Goal: Task Accomplishment & Management: Complete application form

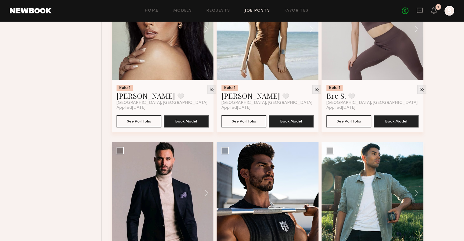
scroll to position [549, 0]
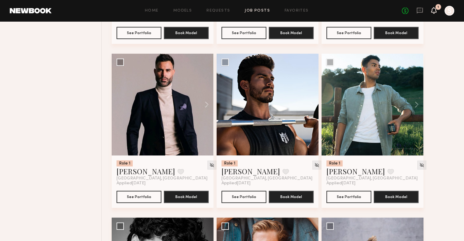
click at [433, 12] on div "No fees up to $5,000 1 S" at bounding box center [428, 11] width 52 height 10
click at [433, 11] on icon at bounding box center [433, 10] width 5 height 4
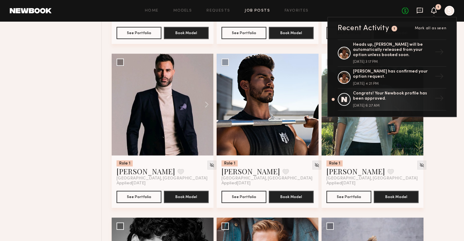
click at [419, 8] on icon at bounding box center [420, 11] width 6 height 6
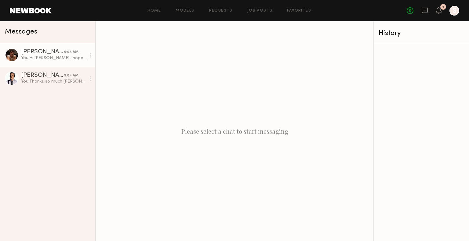
click at [44, 54] on div "Sterling R." at bounding box center [42, 52] width 43 height 6
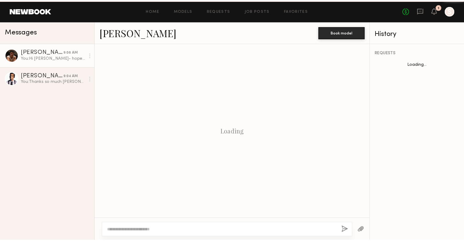
scroll to position [175, 0]
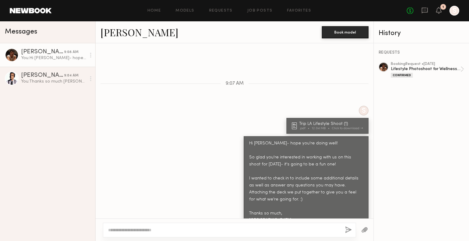
click at [266, 229] on textarea at bounding box center [224, 230] width 232 height 6
click at [267, 14] on div "Home Models Requests Job Posts Favorites Sign Out No fees up to $5,000 1 S" at bounding box center [255, 11] width 407 height 10
click at [266, 11] on link "Job Posts" at bounding box center [259, 11] width 25 height 4
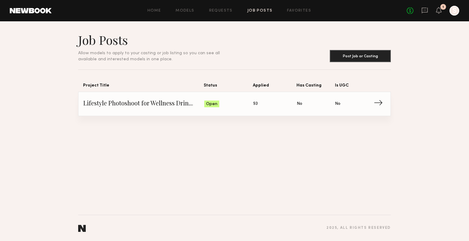
click at [276, 107] on span "Applied: 93" at bounding box center [275, 103] width 44 height 9
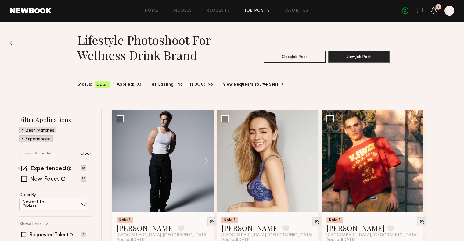
click at [433, 12] on icon at bounding box center [433, 10] width 5 height 4
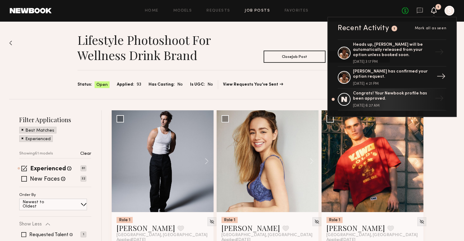
click at [406, 70] on div "Sterling R. has confirmed your option request." at bounding box center [392, 74] width 79 height 10
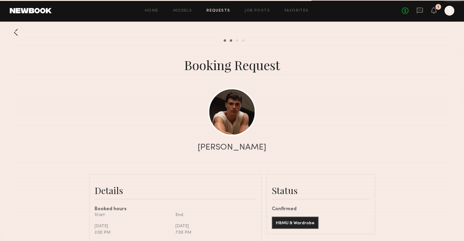
scroll to position [304, 0]
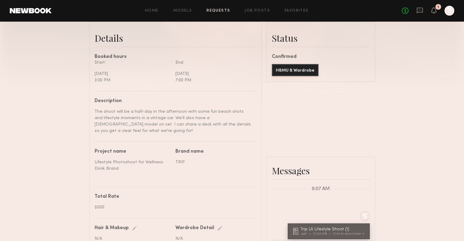
click at [311, 76] on button "H&MU & Wardrobe" at bounding box center [295, 70] width 47 height 12
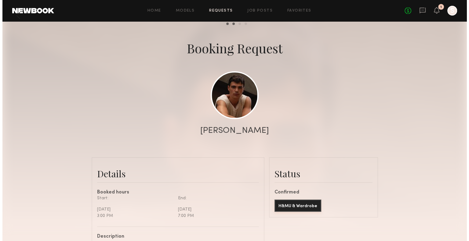
scroll to position [0, 0]
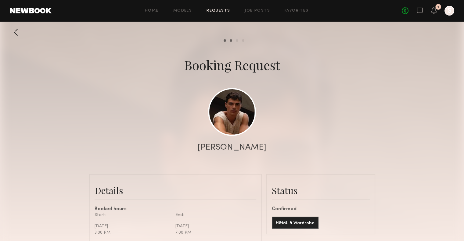
click at [419, 14] on link at bounding box center [419, 11] width 7 height 8
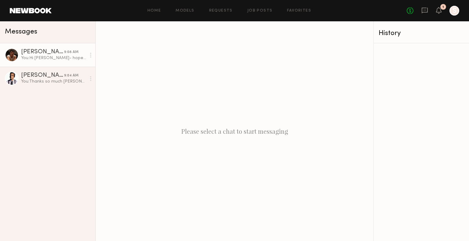
click at [39, 62] on link "Sterling R. 9:08 AM You: Hi Sterling- hope you're doing well! So glad you're in…" at bounding box center [47, 54] width 95 height 23
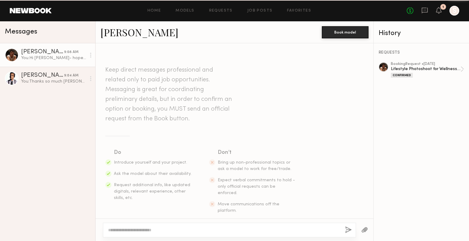
scroll to position [175, 0]
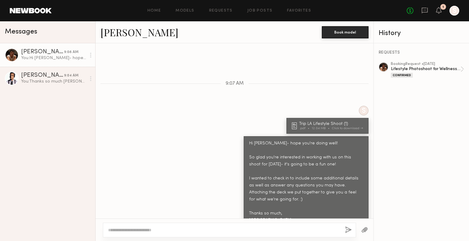
click at [288, 232] on textarea at bounding box center [224, 230] width 232 height 6
type textarea "*"
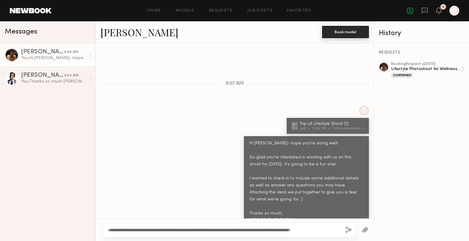
type textarea "**********"
click at [349, 33] on button "Book model" at bounding box center [345, 32] width 47 height 12
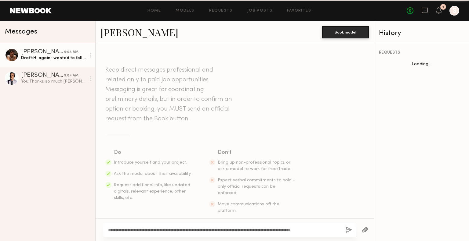
scroll to position [175, 0]
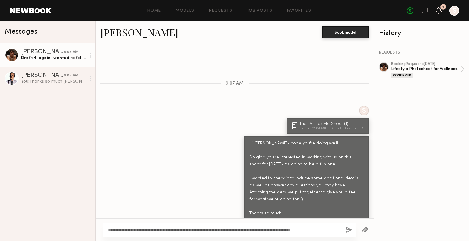
click at [438, 12] on icon at bounding box center [438, 10] width 5 height 4
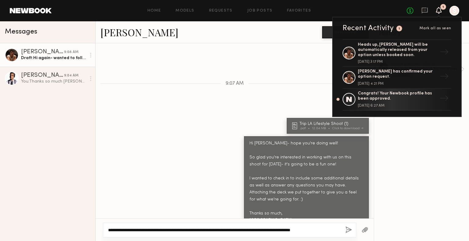
click at [279, 233] on textarea "**********" at bounding box center [224, 230] width 232 height 6
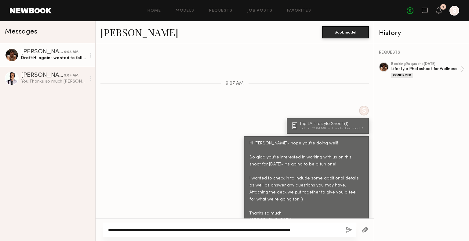
drag, startPoint x: 108, startPoint y: 229, endPoint x: 405, endPoint y: 200, distance: 298.0
click at [405, 200] on div "**********" at bounding box center [234, 131] width 469 height 220
paste textarea
drag, startPoint x: 154, startPoint y: 232, endPoint x: 137, endPoint y: 235, distance: 16.6
click at [137, 235] on div "**********" at bounding box center [229, 230] width 253 height 15
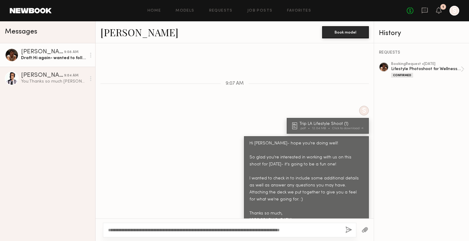
click at [137, 235] on div "**********" at bounding box center [229, 230] width 253 height 15
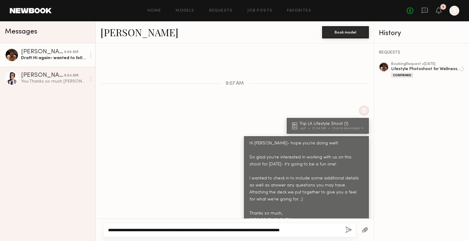
click at [149, 232] on textarea "**********" at bounding box center [224, 230] width 232 height 6
drag, startPoint x: 153, startPoint y: 230, endPoint x: 133, endPoint y: 232, distance: 20.5
click at [133, 232] on textarea "**********" at bounding box center [224, 230] width 232 height 6
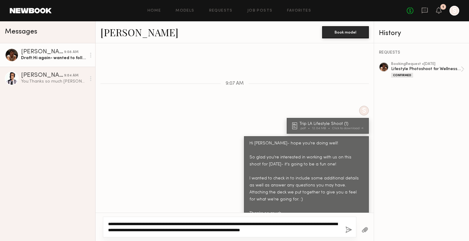
drag, startPoint x: 336, startPoint y: 231, endPoint x: 128, endPoint y: 234, distance: 208.1
click at [128, 234] on div "**********" at bounding box center [229, 227] width 253 height 21
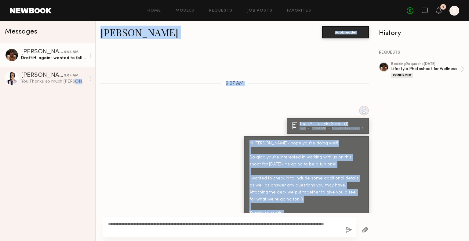
drag, startPoint x: 152, startPoint y: 234, endPoint x: 73, endPoint y: 217, distance: 80.8
click at [73, 217] on div "Messages Sterling R. 9:08 AM Draft: Hi again- wanted to follow up to confirm th…" at bounding box center [234, 131] width 469 height 220
click at [123, 224] on textarea "**********" at bounding box center [224, 227] width 232 height 12
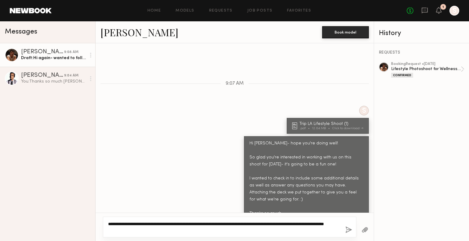
drag, startPoint x: 162, startPoint y: 232, endPoint x: 24, endPoint y: 207, distance: 139.8
click at [24, 207] on div "Messages Sterling R. 9:08 AM Draft: Hi again- wanted to follow up to confirm th…" at bounding box center [234, 131] width 469 height 220
paste textarea
click at [334, 225] on textarea "**********" at bounding box center [224, 227] width 232 height 12
drag, startPoint x: 334, startPoint y: 225, endPoint x: 338, endPoint y: 230, distance: 6.5
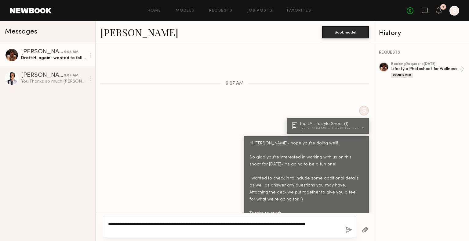
click at [334, 225] on textarea "**********" at bounding box center [224, 227] width 232 height 12
type textarea "**********"
click at [350, 232] on button "button" at bounding box center [348, 231] width 7 height 8
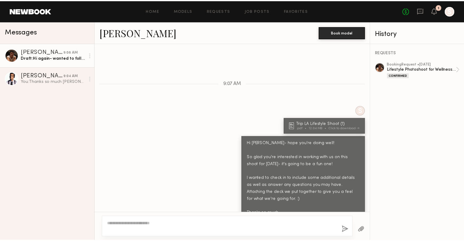
scroll to position [253, 0]
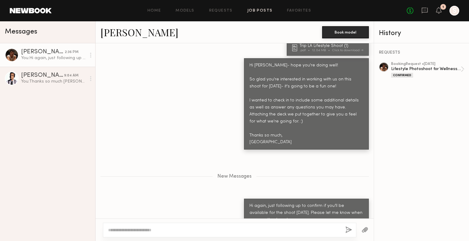
click at [259, 10] on link "Job Posts" at bounding box center [259, 11] width 25 height 4
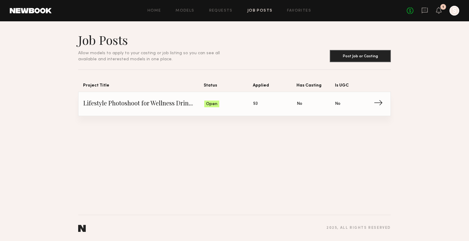
click at [279, 110] on link "Lifestyle Photoshoot for Wellness Drink Brand Status: Open Applied: 93 Has Cast…" at bounding box center [234, 104] width 302 height 24
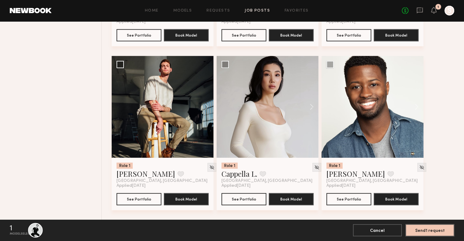
scroll to position [1532, 0]
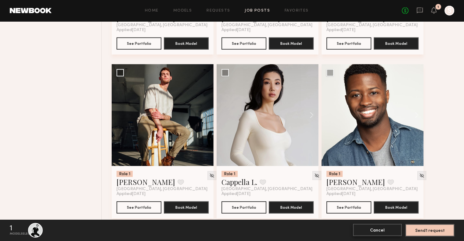
click at [369, 233] on button "Cancel" at bounding box center [377, 230] width 49 height 12
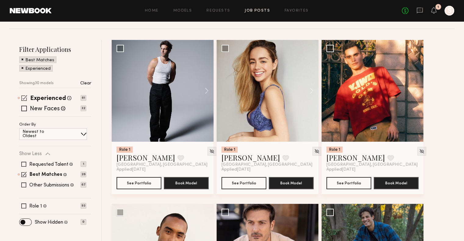
scroll to position [71, 0]
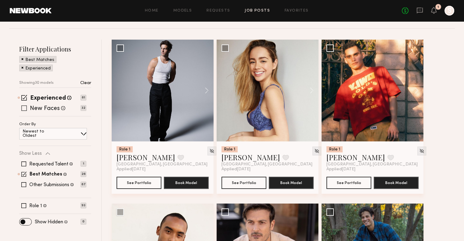
click at [25, 109] on span at bounding box center [23, 108] width 5 height 5
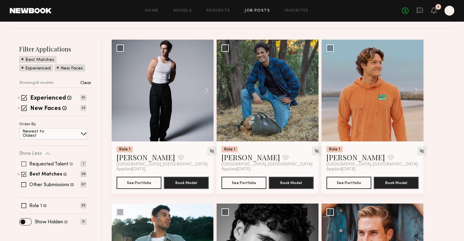
click at [22, 164] on span at bounding box center [23, 164] width 5 height 5
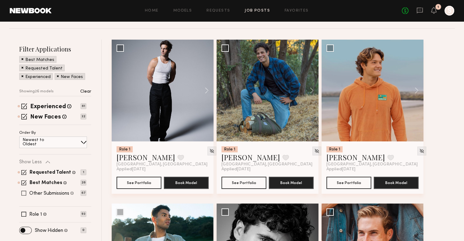
scroll to position [68, 0]
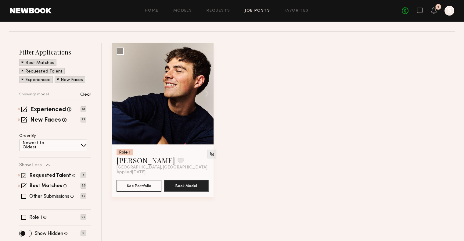
click at [25, 175] on span at bounding box center [23, 175] width 5 height 5
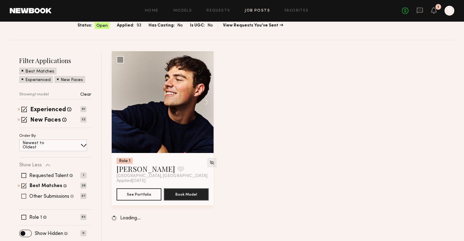
click at [23, 194] on span at bounding box center [23, 196] width 5 height 5
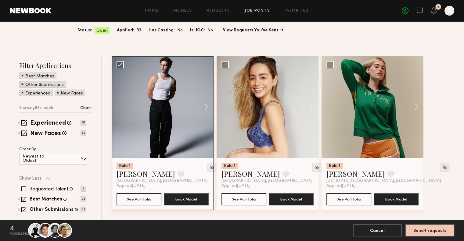
scroll to position [0, 0]
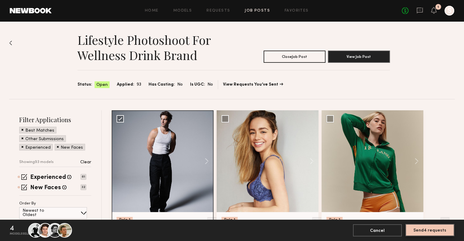
click at [436, 230] on button "Send 4 requests" at bounding box center [429, 230] width 49 height 12
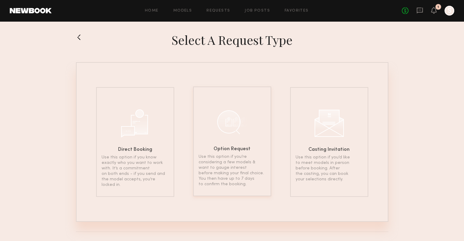
click at [231, 153] on div "Option Request Use this option if you’re considering a few models & want to gau…" at bounding box center [232, 142] width 78 height 110
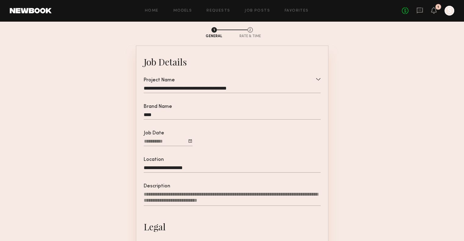
scroll to position [26, 0]
click at [190, 142] on div at bounding box center [190, 140] width 3 height 3
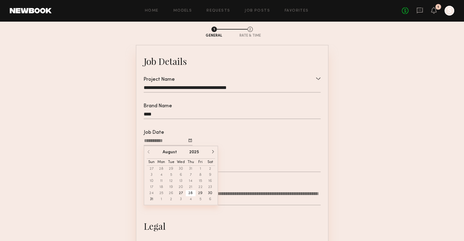
click at [192, 195] on button "28" at bounding box center [191, 193] width 10 height 6
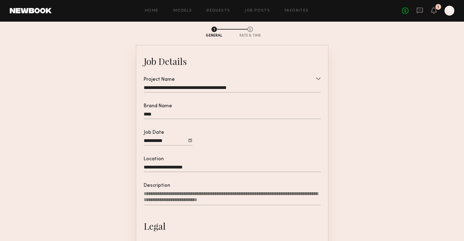
scroll to position [62, 0]
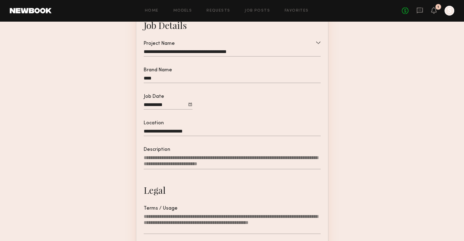
drag, startPoint x: 174, startPoint y: 132, endPoint x: 121, endPoint y: 128, distance: 52.9
click at [121, 128] on section "**********" at bounding box center [232, 149] width 312 height 329
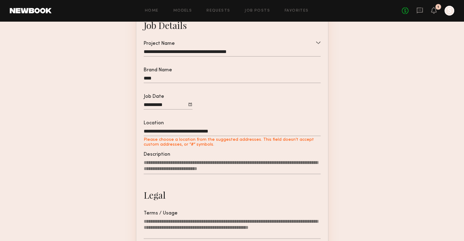
type input "**********"
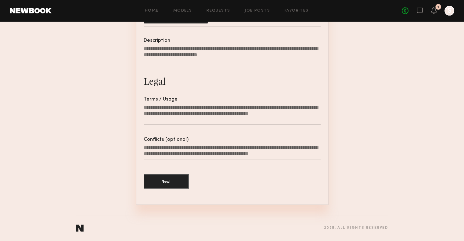
scroll to position [173, 0]
click at [181, 113] on textarea "Terms / Usage" at bounding box center [232, 115] width 177 height 21
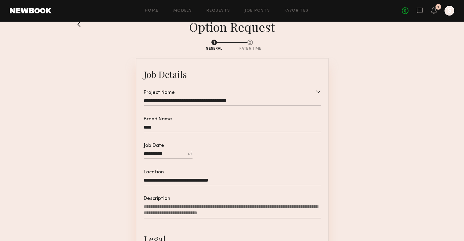
scroll to position [13, 0]
type textarea "**********"
click at [182, 130] on input "****" at bounding box center [232, 129] width 177 height 8
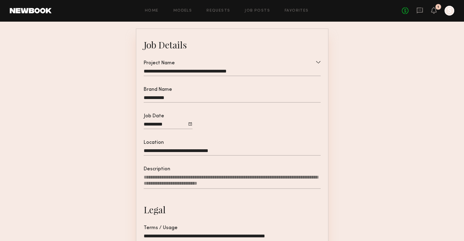
scroll to position [44, 0]
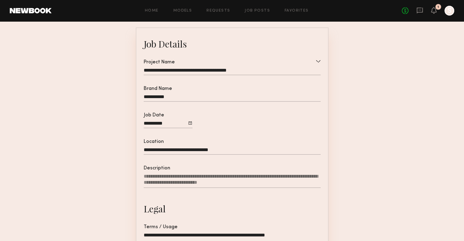
type input "**********"
click at [191, 187] on textarea "Description" at bounding box center [232, 181] width 177 height 15
paste textarea "**********"
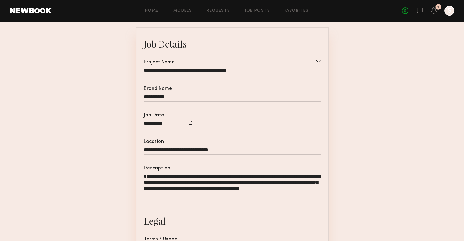
click at [144, 180] on textarea "**********" at bounding box center [232, 187] width 177 height 27
drag, startPoint x: 207, startPoint y: 180, endPoint x: 241, endPoint y: 181, distance: 33.9
click at [241, 181] on textarea "**********" at bounding box center [232, 187] width 177 height 27
click at [194, 199] on textarea "**********" at bounding box center [232, 190] width 177 height 33
click at [314, 188] on textarea "**********" at bounding box center [232, 190] width 177 height 33
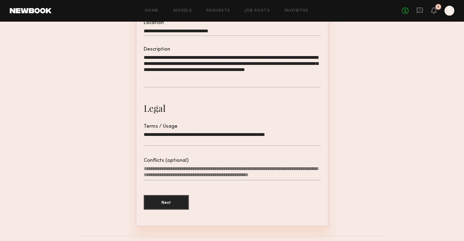
scroll to position [163, 0]
type textarea "**********"
click at [174, 209] on button "Next" at bounding box center [166, 202] width 45 height 15
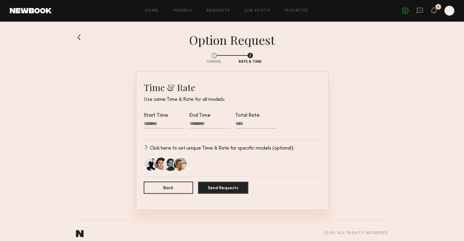
click at [249, 127] on input "Total Rate" at bounding box center [255, 125] width 41 height 8
type input "****"
click at [156, 124] on div at bounding box center [164, 125] width 41 height 8
click at [154, 147] on input "text" at bounding box center [153, 143] width 12 height 7
type input "*"
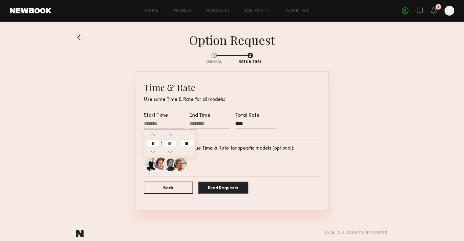
type input "********"
type input "**"
click at [170, 145] on input "*" at bounding box center [170, 143] width 12 height 7
type input "**"
click at [183, 144] on input "**" at bounding box center [187, 143] width 12 height 7
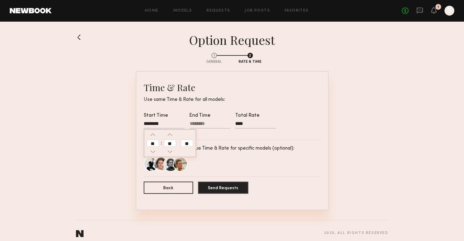
type input "********"
type input "**"
click at [171, 133] on button "button" at bounding box center [170, 134] width 5 height 5
type input "********"
type input "**"
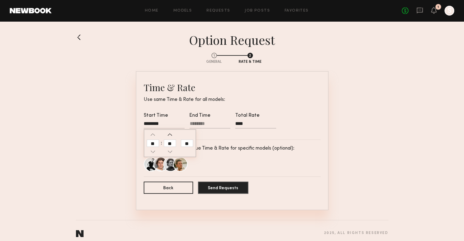
click at [168, 135] on button "button" at bounding box center [170, 134] width 5 height 5
type input "********"
type input "**"
click at [172, 134] on button "button" at bounding box center [170, 134] width 5 height 5
type input "********"
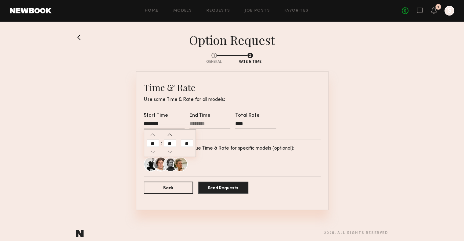
type input "**"
click at [198, 124] on div at bounding box center [209, 125] width 41 height 8
click at [198, 144] on input "text" at bounding box center [199, 143] width 12 height 7
type input "*"
type input "********"
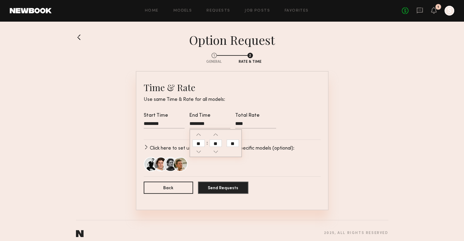
click at [214, 145] on input "text" at bounding box center [216, 143] width 12 height 7
click at [199, 144] on input "**" at bounding box center [199, 143] width 12 height 7
type input "*"
type input "********"
type input "**"
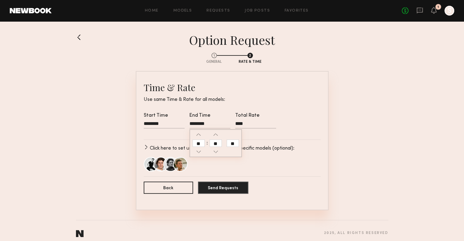
click at [235, 146] on input "**" at bounding box center [233, 143] width 12 height 7
type input "********"
type input "**"
click at [238, 190] on button "Send Requests" at bounding box center [223, 188] width 50 height 12
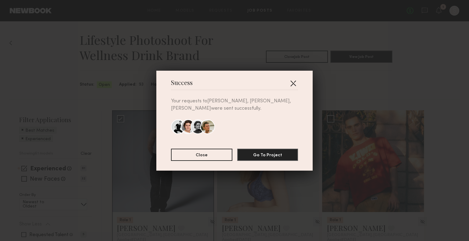
click at [290, 82] on button "button" at bounding box center [293, 83] width 10 height 10
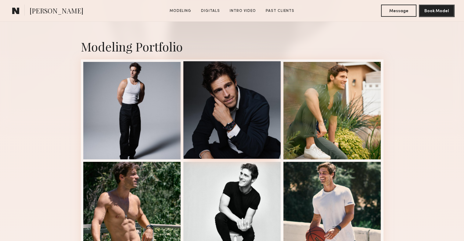
scroll to position [153, 0]
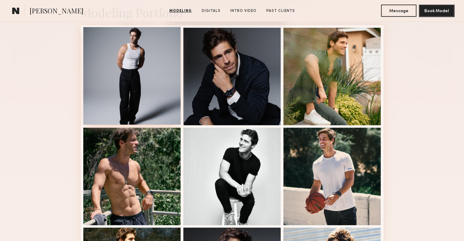
click at [140, 77] on div at bounding box center [132, 76] width 98 height 98
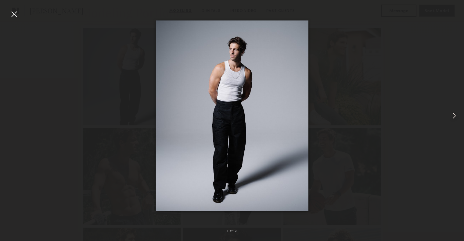
click at [448, 120] on div at bounding box center [454, 116] width 19 height 212
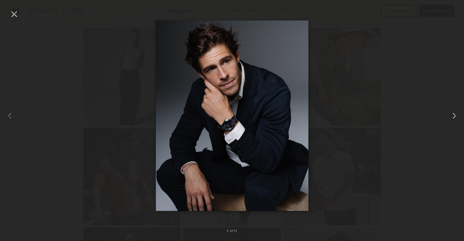
click at [448, 119] on div at bounding box center [454, 116] width 19 height 212
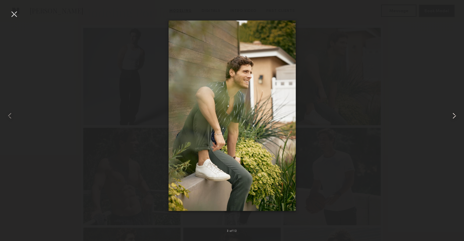
click at [448, 119] on div at bounding box center [454, 116] width 19 height 212
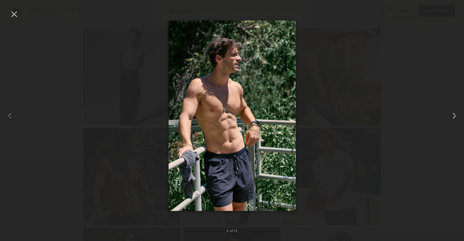
click at [445, 120] on div at bounding box center [454, 116] width 19 height 212
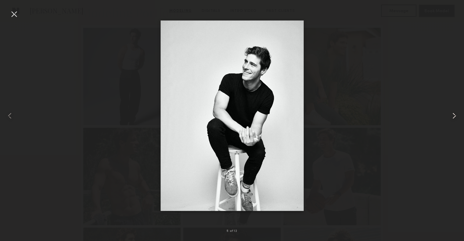
click at [444, 120] on div at bounding box center [232, 116] width 464 height 212
click at [449, 119] on common-icon at bounding box center [454, 116] width 10 height 10
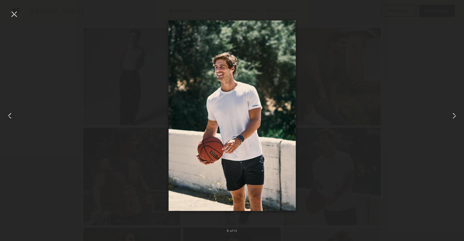
click at [449, 119] on common-icon at bounding box center [454, 116] width 10 height 10
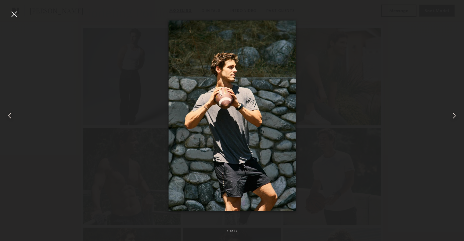
click at [449, 119] on common-icon at bounding box center [454, 116] width 10 height 10
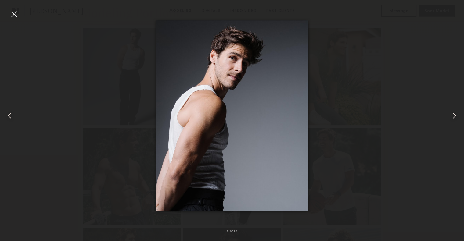
click at [449, 119] on common-icon at bounding box center [454, 116] width 10 height 10
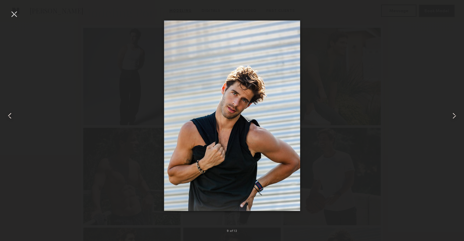
click at [449, 119] on common-icon at bounding box center [454, 116] width 10 height 10
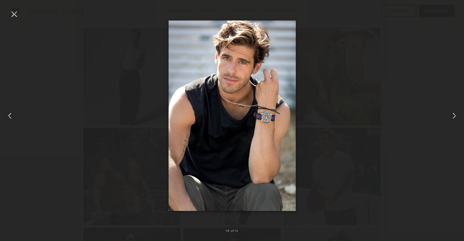
click at [449, 119] on common-icon at bounding box center [454, 116] width 10 height 10
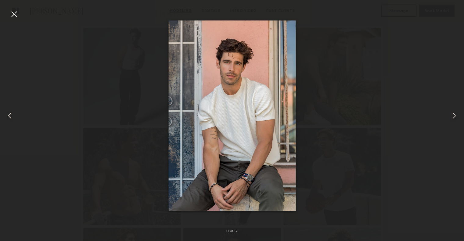
click at [449, 119] on common-icon at bounding box center [454, 116] width 10 height 10
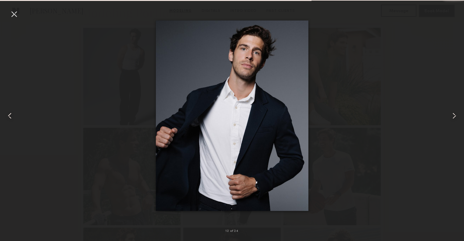
click at [395, 74] on div at bounding box center [232, 116] width 464 height 212
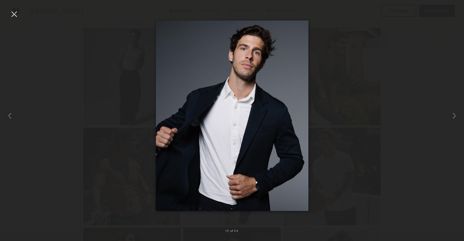
click at [18, 16] on div at bounding box center [14, 14] width 10 height 10
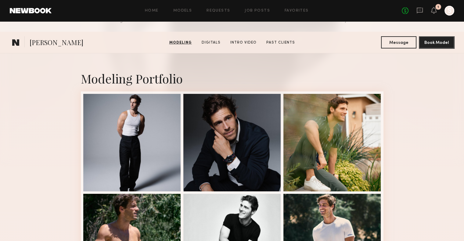
scroll to position [0, 0]
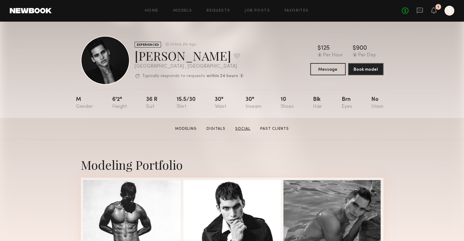
click at [243, 132] on link "Social" at bounding box center [243, 128] width 20 height 5
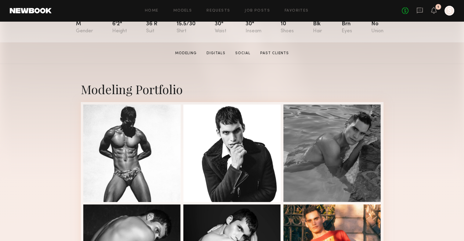
scroll to position [77, 0]
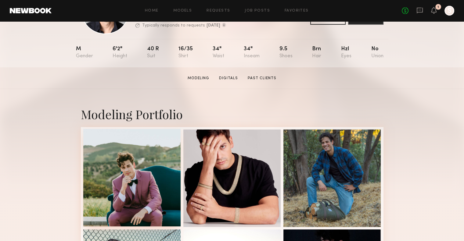
scroll to position [61, 0]
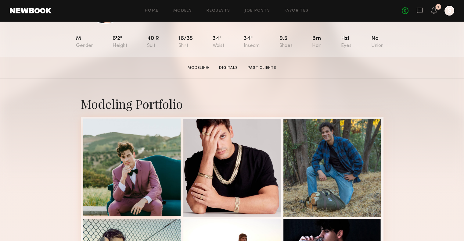
click at [129, 164] on div at bounding box center [132, 168] width 98 height 98
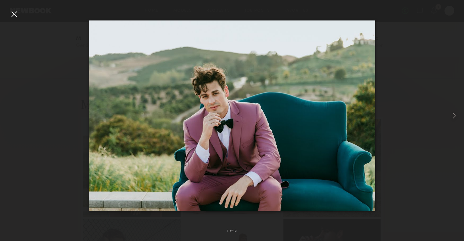
scroll to position [272, 0]
click at [452, 115] on common-icon at bounding box center [454, 116] width 10 height 10
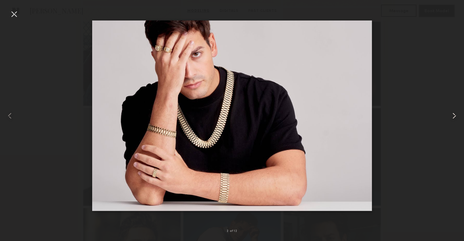
click at [452, 115] on common-icon at bounding box center [454, 116] width 10 height 10
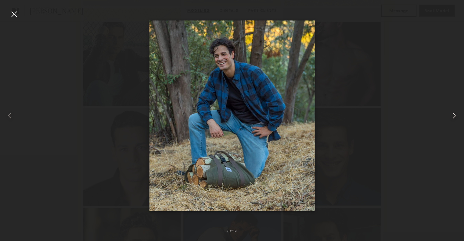
click at [452, 115] on common-icon at bounding box center [454, 116] width 10 height 10
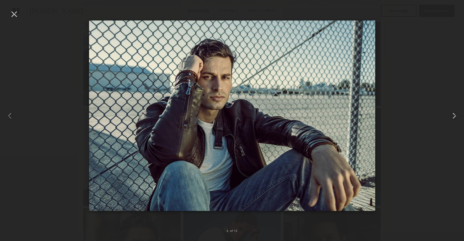
click at [452, 115] on common-icon at bounding box center [454, 116] width 10 height 10
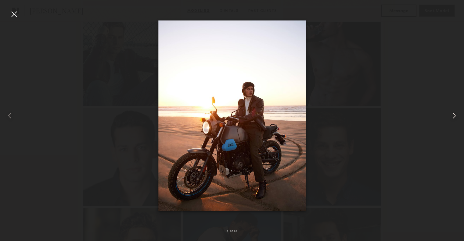
click at [452, 115] on common-icon at bounding box center [454, 116] width 10 height 10
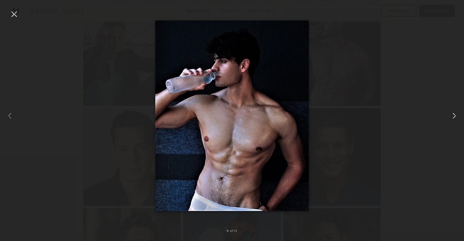
click at [452, 115] on common-icon at bounding box center [454, 116] width 10 height 10
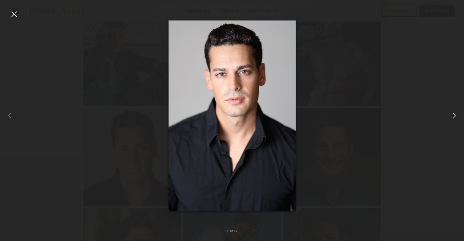
click at [452, 115] on common-icon at bounding box center [454, 116] width 10 height 10
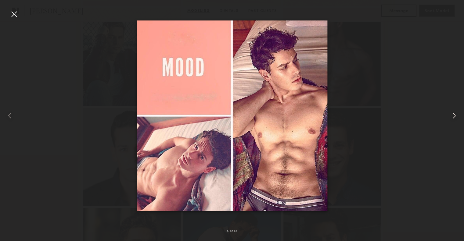
click at [452, 115] on common-icon at bounding box center [454, 116] width 10 height 10
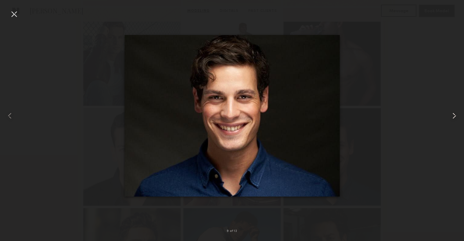
click at [452, 115] on common-icon at bounding box center [454, 116] width 10 height 10
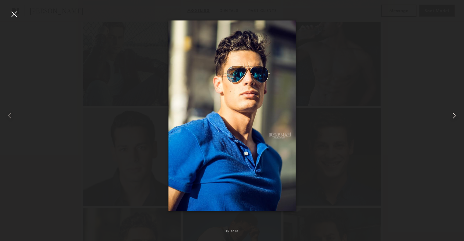
click at [452, 115] on common-icon at bounding box center [454, 116] width 10 height 10
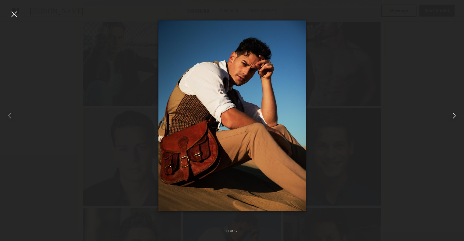
click at [452, 115] on common-icon at bounding box center [454, 116] width 10 height 10
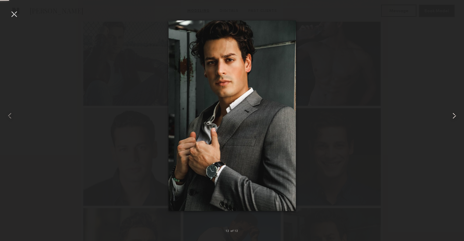
click at [452, 115] on common-icon at bounding box center [454, 116] width 10 height 10
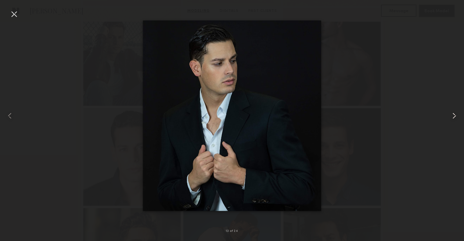
click at [452, 115] on common-icon at bounding box center [454, 116] width 10 height 10
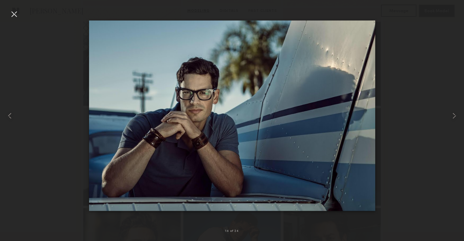
click at [425, 62] on div at bounding box center [232, 116] width 464 height 212
click at [15, 11] on div at bounding box center [14, 14] width 10 height 10
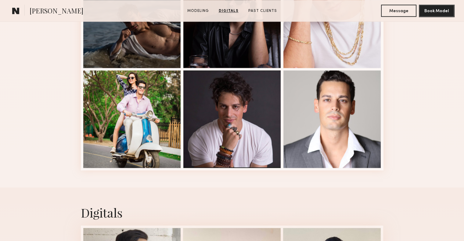
scroll to position [776, 0]
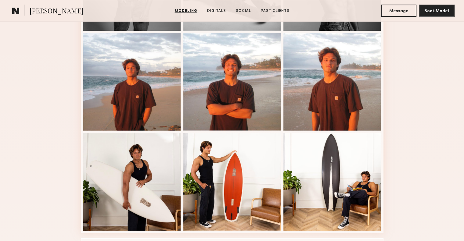
scroll to position [423, 0]
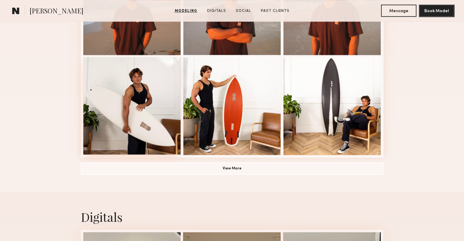
click at [143, 120] on div at bounding box center [132, 106] width 98 height 98
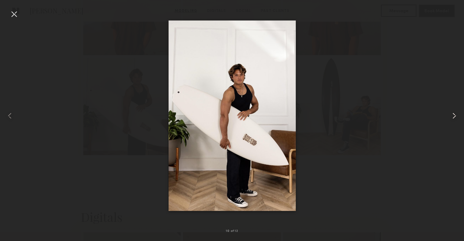
click at [448, 116] on div at bounding box center [454, 116] width 19 height 212
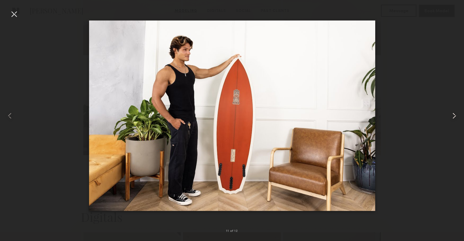
click at [448, 116] on div at bounding box center [454, 116] width 19 height 212
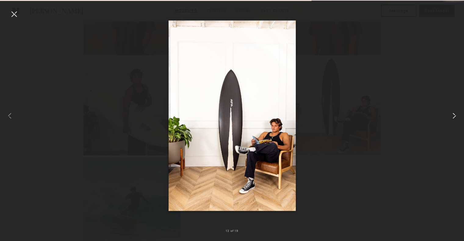
click at [448, 116] on div at bounding box center [454, 116] width 19 height 212
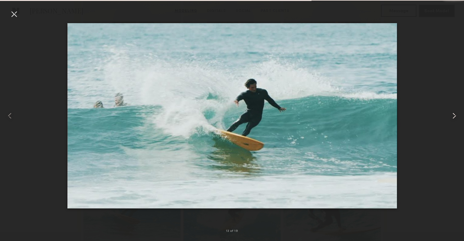
click at [448, 116] on div at bounding box center [454, 116] width 19 height 212
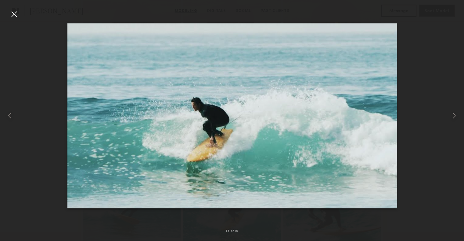
click at [11, 17] on div at bounding box center [14, 14] width 10 height 10
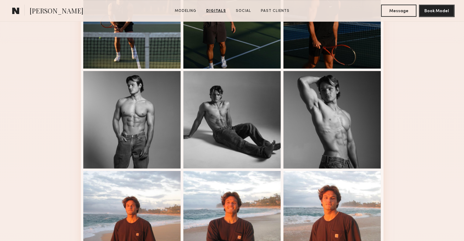
scroll to position [0, 0]
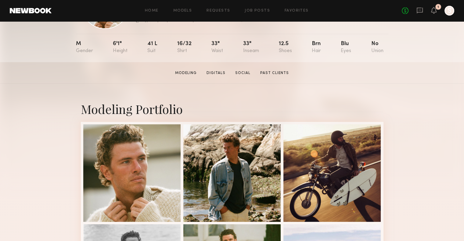
scroll to position [56, 0]
click at [126, 162] on div at bounding box center [132, 173] width 98 height 98
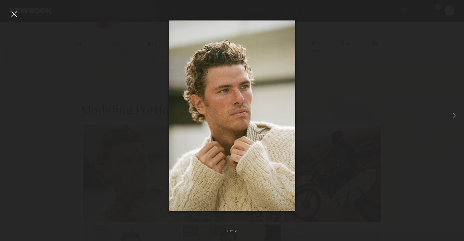
click at [445, 114] on div at bounding box center [232, 116] width 464 height 212
click at [452, 116] on common-icon at bounding box center [454, 116] width 10 height 10
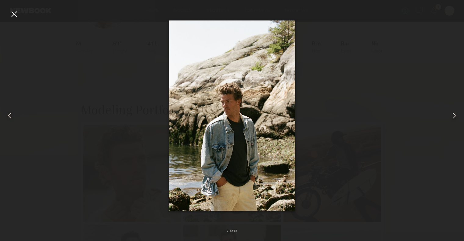
click at [452, 116] on common-icon at bounding box center [454, 116] width 10 height 10
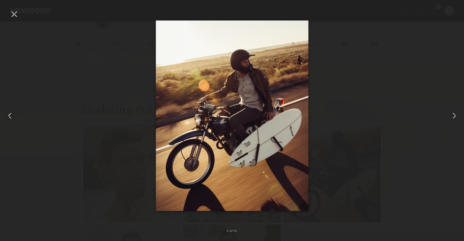
click at [452, 116] on common-icon at bounding box center [454, 116] width 10 height 10
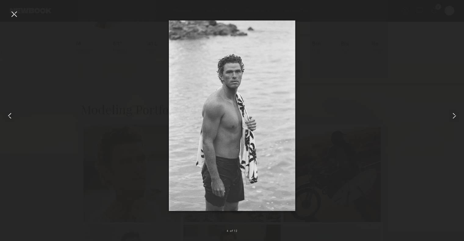
click at [452, 116] on common-icon at bounding box center [454, 116] width 10 height 10
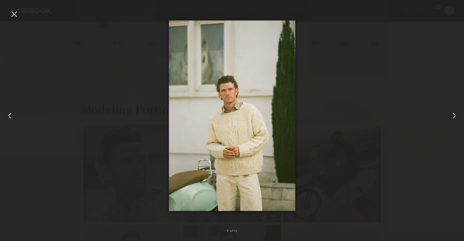
click at [452, 116] on common-icon at bounding box center [454, 116] width 10 height 10
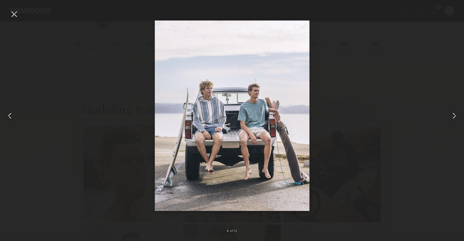
click at [452, 116] on common-icon at bounding box center [454, 116] width 10 height 10
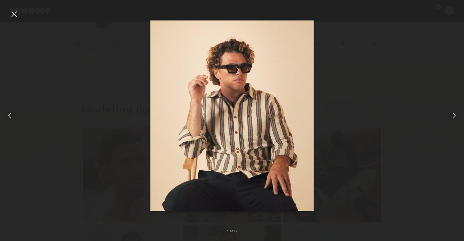
click at [452, 116] on common-icon at bounding box center [454, 116] width 10 height 10
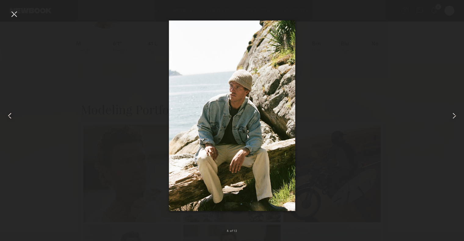
click at [452, 116] on common-icon at bounding box center [454, 116] width 10 height 10
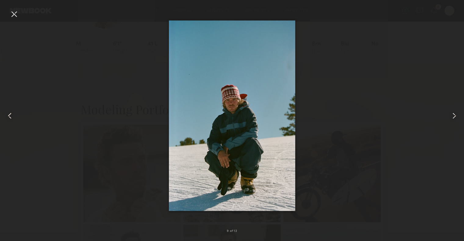
click at [452, 116] on common-icon at bounding box center [454, 116] width 10 height 10
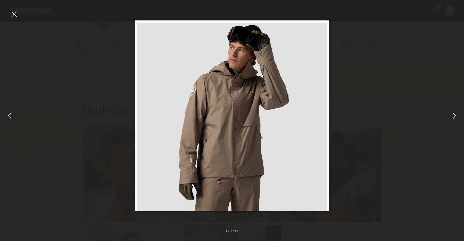
click at [16, 16] on div at bounding box center [14, 14] width 10 height 10
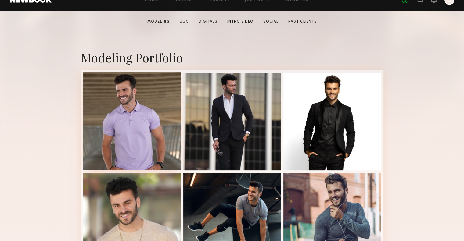
scroll to position [108, 0]
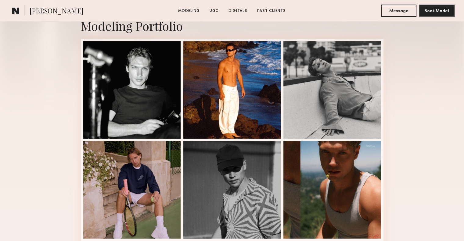
scroll to position [140, 0]
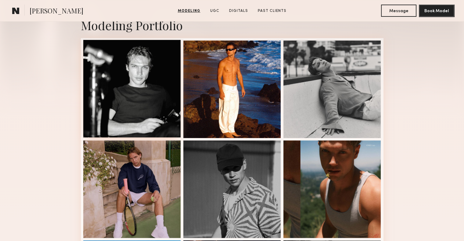
click at [143, 87] on div at bounding box center [132, 89] width 98 height 98
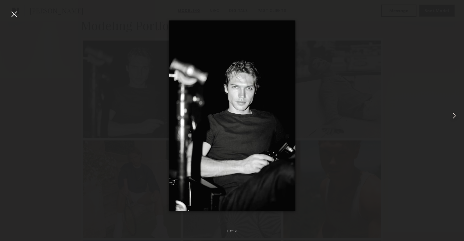
click at [451, 117] on common-icon at bounding box center [454, 116] width 10 height 10
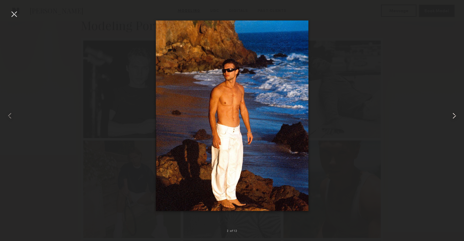
click at [451, 117] on common-icon at bounding box center [454, 116] width 10 height 10
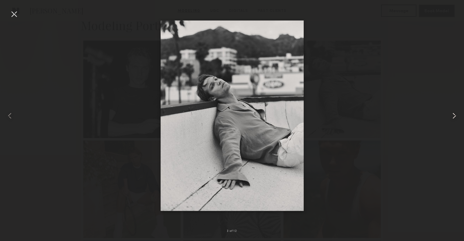
click at [451, 117] on common-icon at bounding box center [454, 116] width 10 height 10
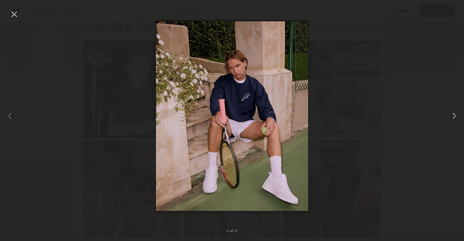
click at [451, 117] on common-icon at bounding box center [454, 116] width 10 height 10
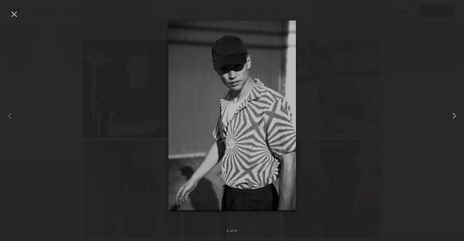
click at [451, 117] on common-icon at bounding box center [454, 116] width 10 height 10
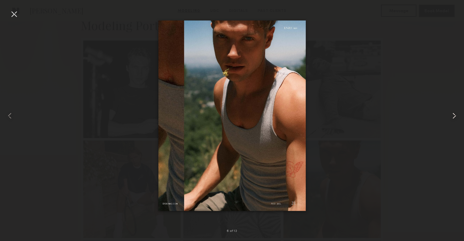
click at [451, 117] on common-icon at bounding box center [454, 116] width 10 height 10
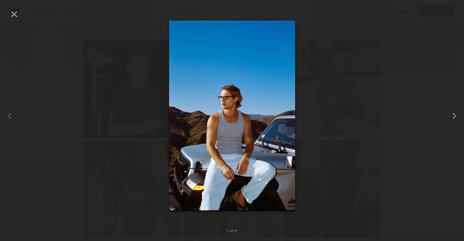
click at [451, 117] on common-icon at bounding box center [454, 116] width 10 height 10
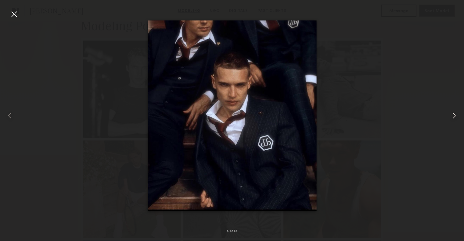
click at [451, 117] on common-icon at bounding box center [454, 116] width 10 height 10
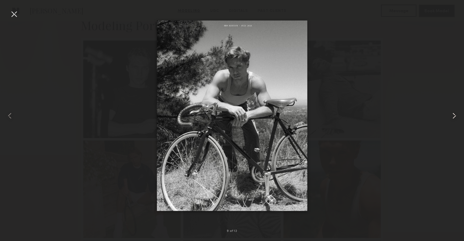
click at [451, 117] on common-icon at bounding box center [454, 116] width 10 height 10
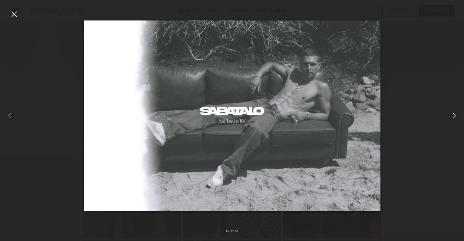
click at [451, 117] on common-icon at bounding box center [454, 116] width 10 height 10
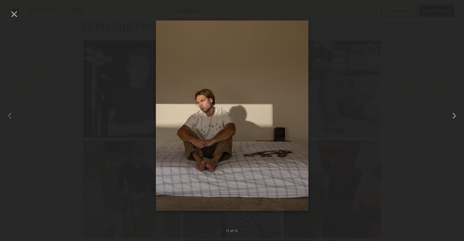
click at [451, 117] on common-icon at bounding box center [454, 116] width 10 height 10
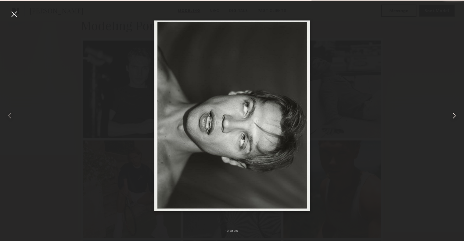
click at [451, 117] on common-icon at bounding box center [454, 116] width 10 height 10
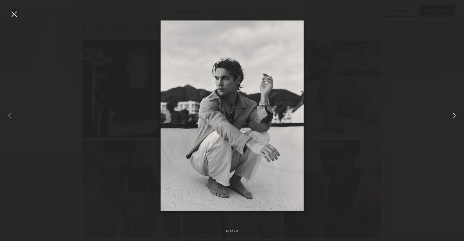
click at [451, 117] on common-icon at bounding box center [454, 116] width 10 height 10
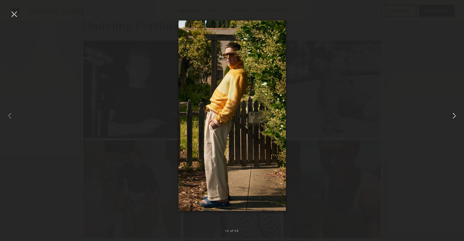
click at [451, 117] on common-icon at bounding box center [454, 116] width 10 height 10
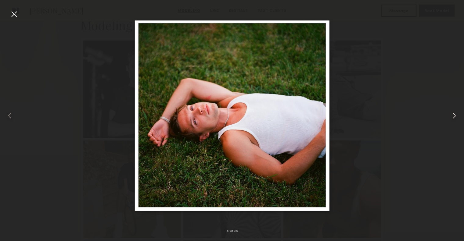
click at [451, 117] on common-icon at bounding box center [454, 116] width 10 height 10
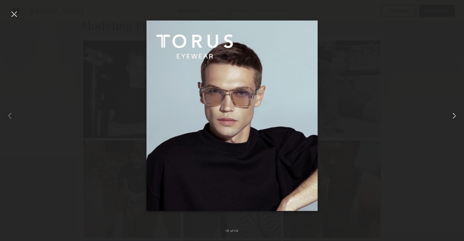
click at [451, 117] on common-icon at bounding box center [454, 116] width 10 height 10
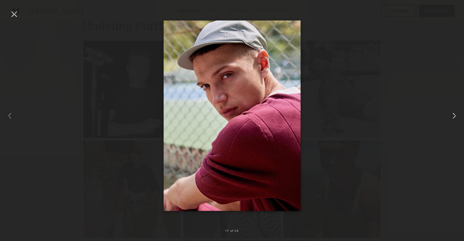
click at [451, 117] on common-icon at bounding box center [454, 116] width 10 height 10
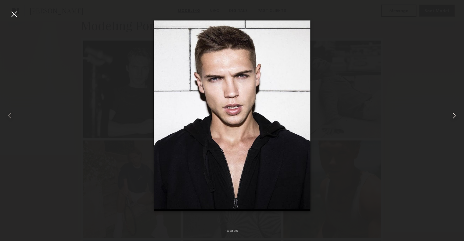
click at [451, 117] on common-icon at bounding box center [454, 116] width 10 height 10
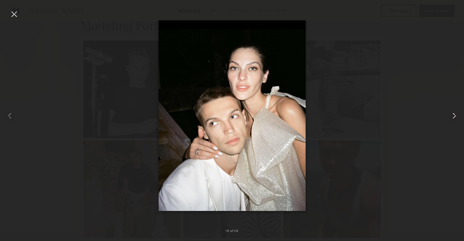
click at [451, 117] on common-icon at bounding box center [454, 116] width 10 height 10
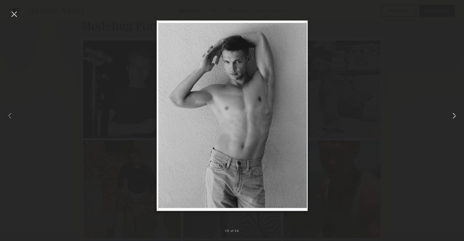
click at [451, 117] on common-icon at bounding box center [454, 116] width 10 height 10
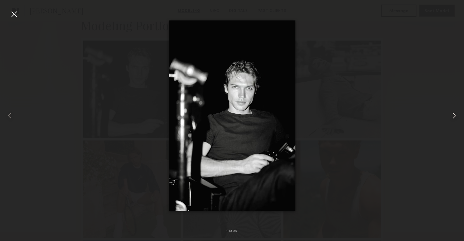
click at [451, 117] on common-icon at bounding box center [454, 116] width 10 height 10
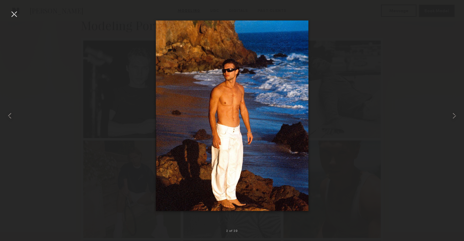
click at [380, 81] on div at bounding box center [232, 116] width 464 height 212
click at [88, 28] on div at bounding box center [232, 116] width 464 height 212
click at [16, 12] on div at bounding box center [14, 14] width 10 height 10
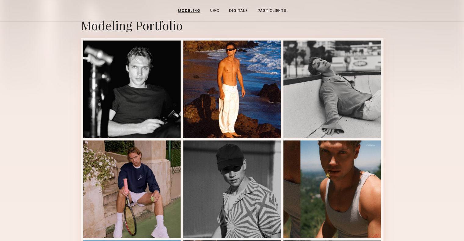
scroll to position [0, 0]
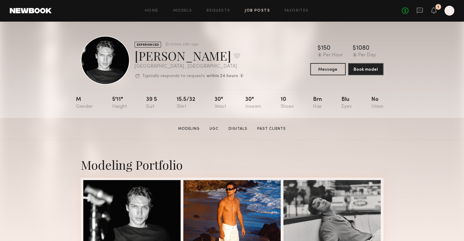
click at [261, 10] on link "Job Posts" at bounding box center [257, 11] width 25 height 4
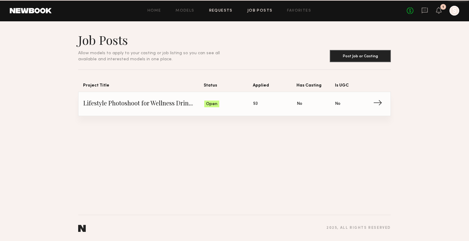
click at [227, 11] on link "Requests" at bounding box center [220, 11] width 23 height 4
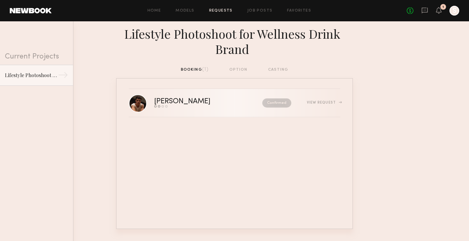
click at [194, 107] on div "Send request Model response Review hours worked Pay model" at bounding box center [195, 106] width 82 height 2
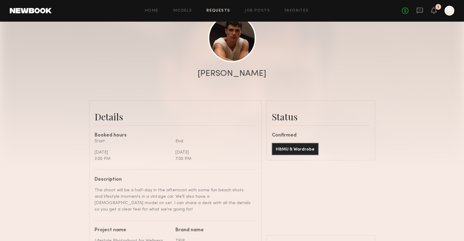
scroll to position [151, 0]
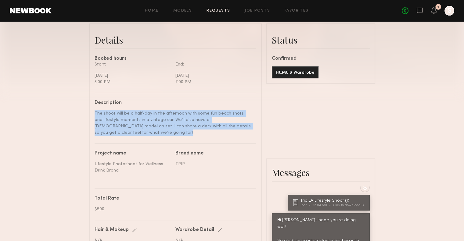
drag, startPoint x: 94, startPoint y: 117, endPoint x: 265, endPoint y: 138, distance: 172.4
click at [265, 138] on div "Details Booked hours Start: Thursday, August 28 3:00 PM End: Thursday, August 2…" at bounding box center [232, 232] width 286 height 419
copy div "The shoot will be a half-day in the afternoon with some fun beach shots and lif…"
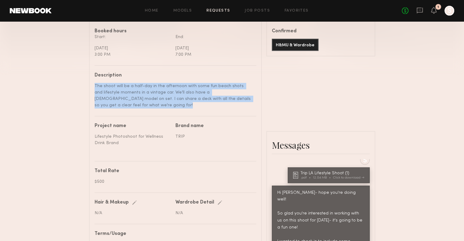
scroll to position [178, 0]
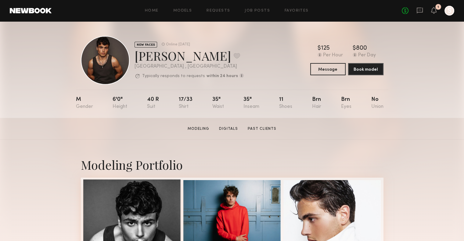
click at [144, 206] on div at bounding box center [132, 229] width 98 height 98
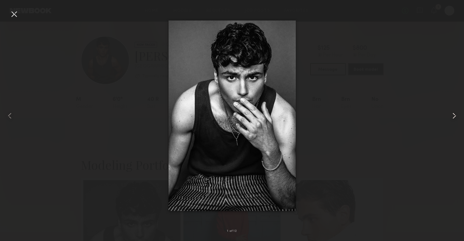
click at [450, 117] on common-icon at bounding box center [454, 116] width 10 height 10
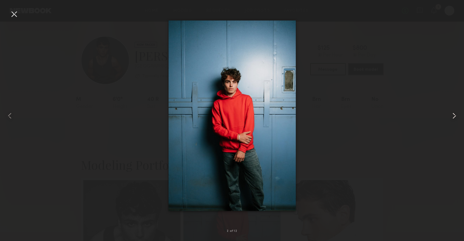
click at [450, 117] on common-icon at bounding box center [454, 116] width 10 height 10
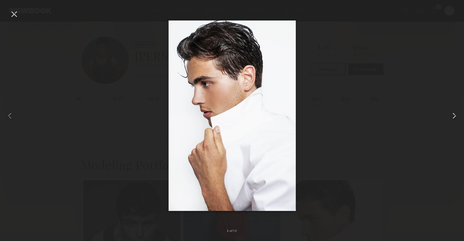
click at [450, 117] on common-icon at bounding box center [454, 116] width 10 height 10
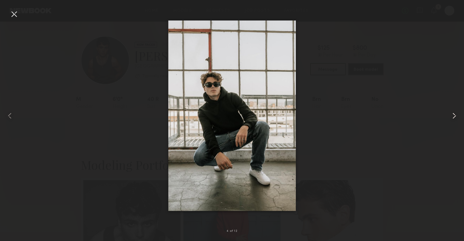
click at [450, 117] on common-icon at bounding box center [454, 116] width 10 height 10
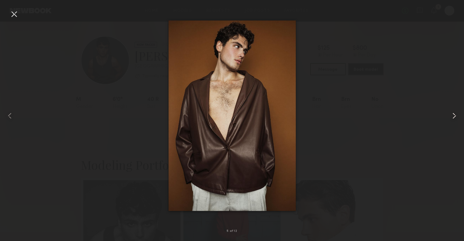
click at [450, 117] on common-icon at bounding box center [454, 116] width 10 height 10
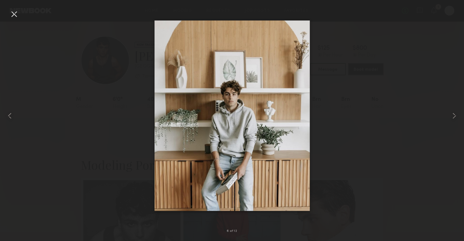
click at [390, 117] on div at bounding box center [232, 116] width 464 height 212
click at [16, 16] on div at bounding box center [14, 14] width 10 height 10
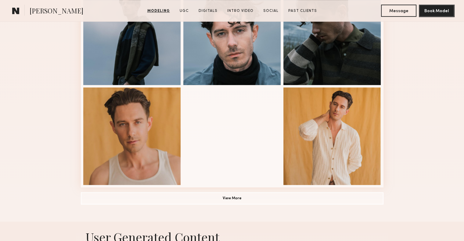
scroll to position [392, 0]
